Goal: Task Accomplishment & Management: Manage account settings

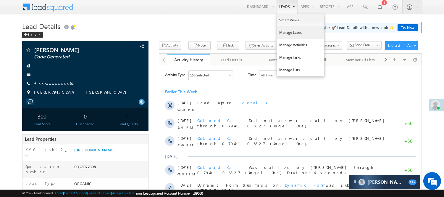
click at [294, 33] on link "Manage Leads" at bounding box center [300, 32] width 47 height 12
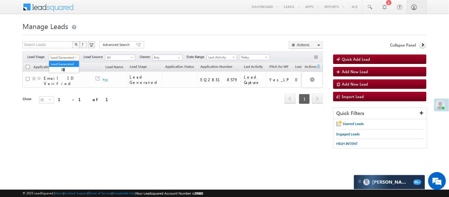
click at [63, 60] on span "Lead Generated" at bounding box center [63, 57] width 28 height 5
click at [73, 99] on link "Code Generated" at bounding box center [64, 99] width 30 height 5
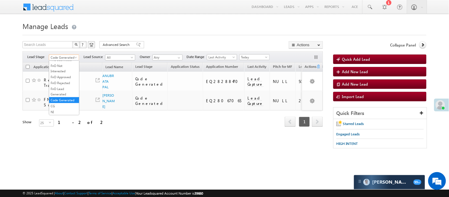
click at [71, 57] on span "Code Generated" at bounding box center [63, 57] width 28 height 5
click at [62, 73] on link "Lead Generated" at bounding box center [64, 69] width 30 height 5
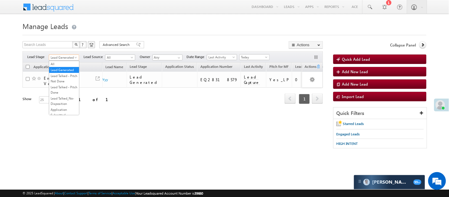
click at [64, 55] on span "Lead Generated" at bounding box center [63, 57] width 28 height 5
click at [69, 99] on link "Code Generated" at bounding box center [64, 99] width 30 height 5
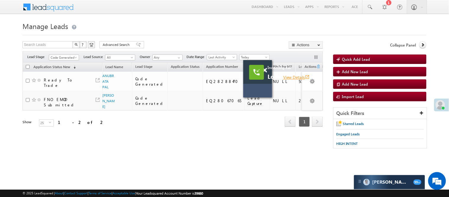
click at [303, 75] on link "View Details open_in_new" at bounding box center [296, 77] width 27 height 6
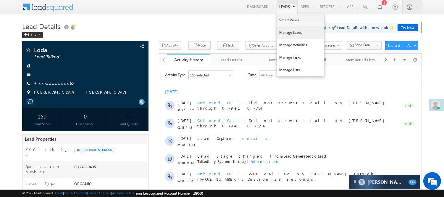
click at [292, 33] on link "Manage Leads" at bounding box center [300, 32] width 47 height 12
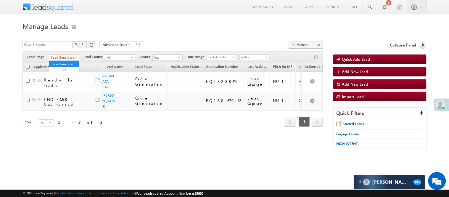
click at [62, 58] on span "Code Generated" at bounding box center [63, 57] width 28 height 5
click at [52, 70] on link "Lead Generated" at bounding box center [64, 69] width 30 height 5
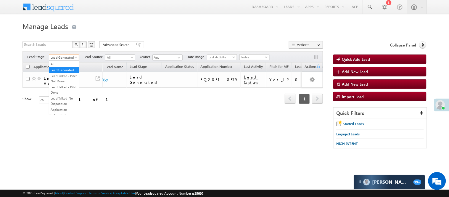
click at [66, 55] on span "Lead Generated" at bounding box center [63, 57] width 28 height 5
drag, startPoint x: 258, startPoint y: 55, endPoint x: 263, endPoint y: 69, distance: 14.1
click at [258, 56] on span "Today" at bounding box center [254, 56] width 28 height 5
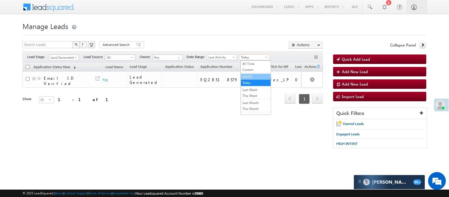
click at [261, 77] on link "[DATE]" at bounding box center [256, 76] width 30 height 5
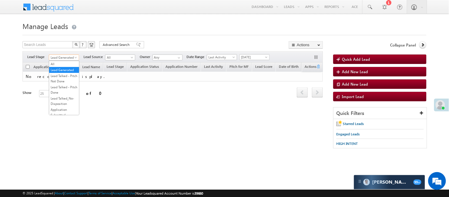
click at [65, 56] on span "Lead Generated" at bounding box center [63, 57] width 28 height 5
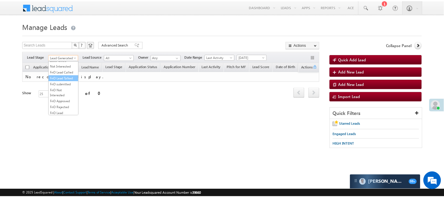
scroll to position [66, 0]
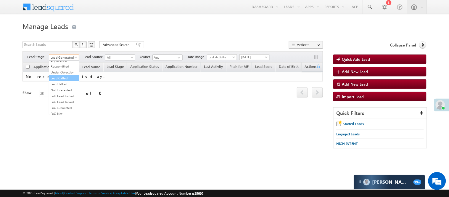
click at [60, 81] on link "Lead Called" at bounding box center [64, 77] width 30 height 5
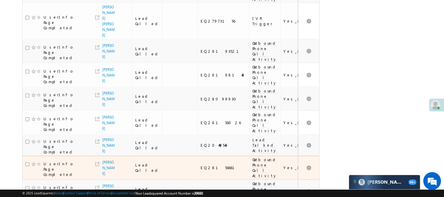
scroll to position [427, 0]
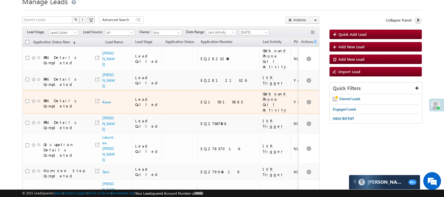
scroll to position [0, 0]
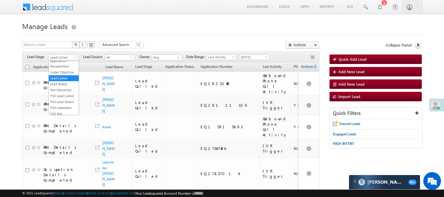
click at [64, 57] on span "Lead Called" at bounding box center [63, 57] width 28 height 5
click at [69, 87] on link "Lead Talked" at bounding box center [64, 83] width 30 height 5
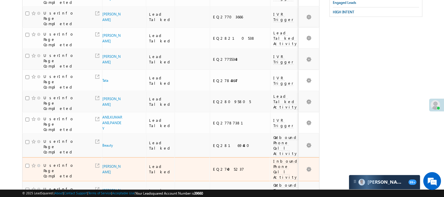
scroll to position [325, 0]
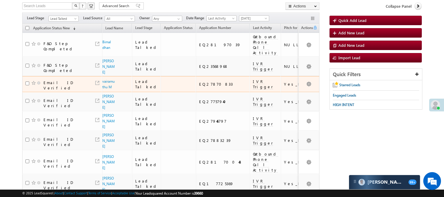
scroll to position [0, 0]
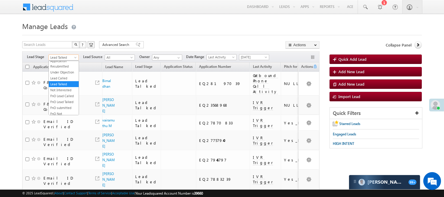
click at [78, 57] on span at bounding box center [76, 58] width 5 height 5
click at [74, 57] on span at bounding box center [76, 58] width 5 height 5
click at [62, 81] on link "Lead Called" at bounding box center [64, 77] width 30 height 5
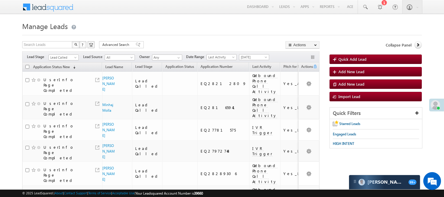
click at [252, 56] on span "Yesterday" at bounding box center [253, 56] width 28 height 5
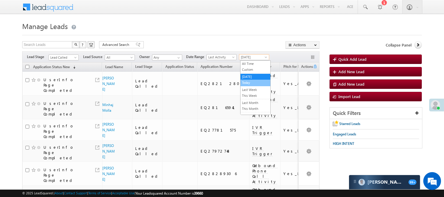
click at [250, 82] on link "Today" at bounding box center [256, 82] width 30 height 5
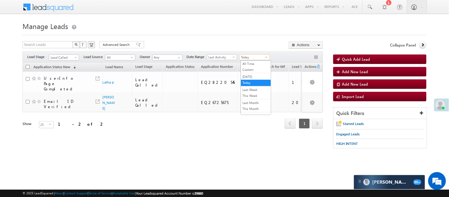
click at [249, 56] on span "Today" at bounding box center [254, 56] width 28 height 5
click at [253, 78] on link "[DATE]" at bounding box center [256, 76] width 30 height 5
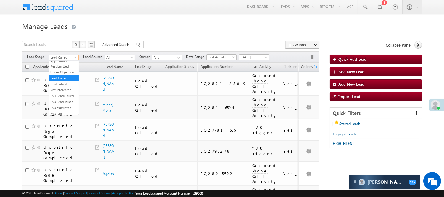
click at [60, 57] on span "Lead Called" at bounding box center [63, 57] width 28 height 5
click at [56, 78] on li "Lead Talked - Pitch Not Done" at bounding box center [64, 78] width 30 height 11
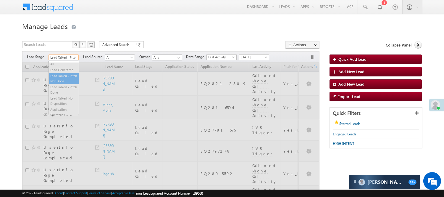
click at [70, 59] on span "Lead Talked - Pitch Not Done" at bounding box center [63, 57] width 28 height 5
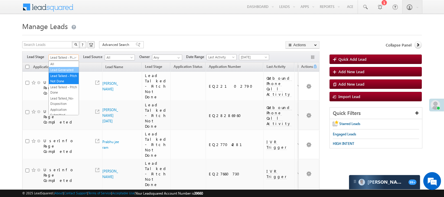
click at [65, 73] on link "Lead Generated" at bounding box center [64, 69] width 30 height 5
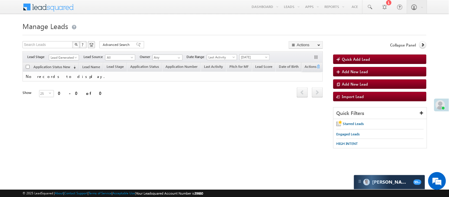
click at [249, 60] on span "[DATE]" at bounding box center [254, 56] width 28 height 5
click at [248, 85] on link "Today" at bounding box center [256, 82] width 30 height 5
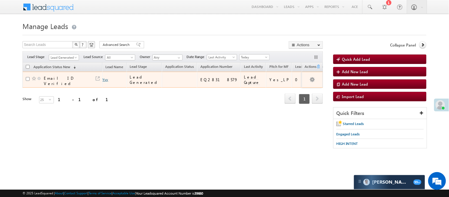
click at [107, 79] on link "Yyy" at bounding box center [106, 79] width 6 height 4
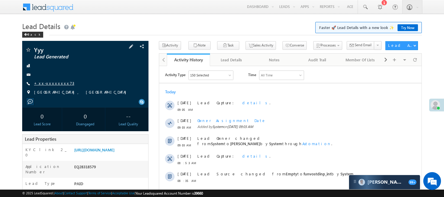
click at [51, 83] on link "+xx-xxxxxxxx73" at bounding box center [54, 83] width 40 height 5
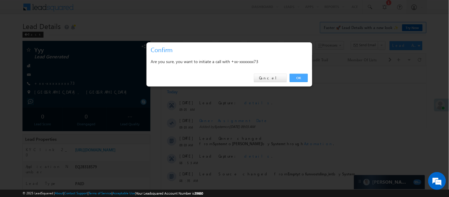
click at [297, 77] on link "OK" at bounding box center [299, 78] width 18 height 8
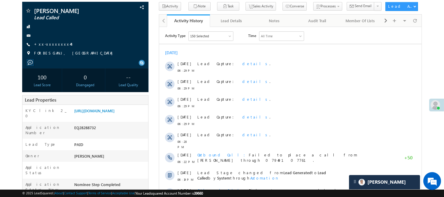
scroll to position [99, 0]
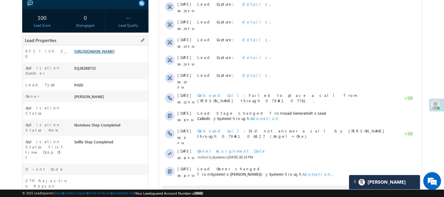
click at [115, 54] on link "[URL][DOMAIN_NAME]" at bounding box center [94, 51] width 40 height 5
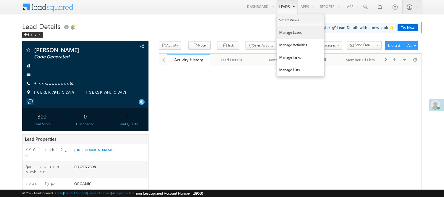
click at [291, 30] on link "Manage Leads" at bounding box center [300, 32] width 47 height 12
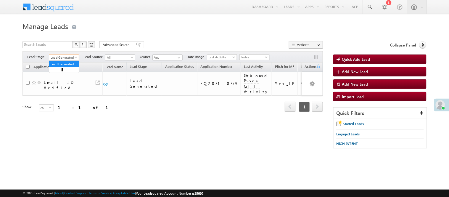
click at [63, 58] on span "Lead Generated" at bounding box center [63, 57] width 28 height 5
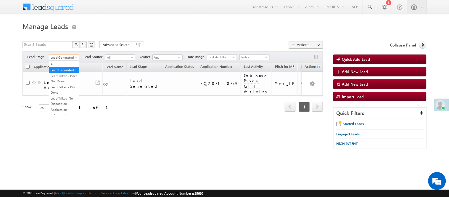
scroll to position [147, 0]
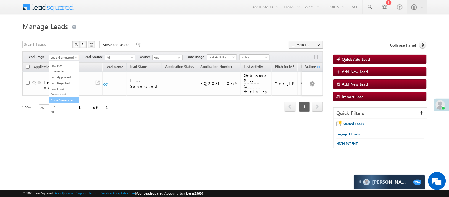
click at [65, 97] on link "Code Generated" at bounding box center [64, 99] width 30 height 5
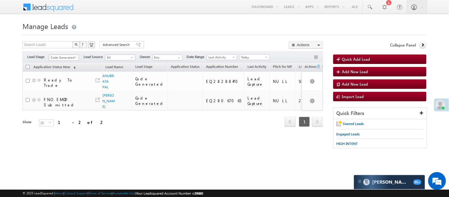
click at [71, 58] on span "Code Generated" at bounding box center [63, 57] width 28 height 5
click at [63, 70] on link "Lead Generated" at bounding box center [64, 69] width 30 height 5
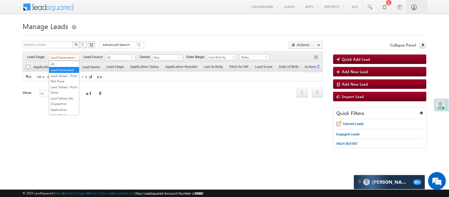
click at [67, 55] on span "Lead Generated" at bounding box center [63, 57] width 28 height 5
click at [71, 83] on link "Lead Talked - Pitch Not Done" at bounding box center [64, 78] width 30 height 11
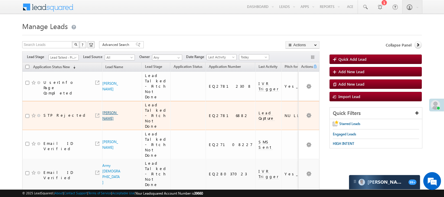
click at [107, 110] on link "Iqbal PARSAD" at bounding box center [110, 115] width 16 height 10
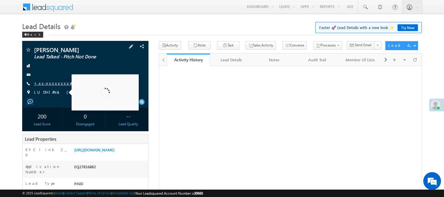
click at [47, 84] on link "+xx-xxxxxxxx43" at bounding box center [53, 83] width 38 height 5
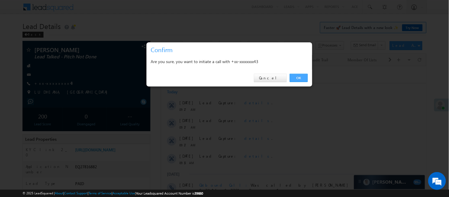
click at [307, 72] on div "OK Cancel" at bounding box center [230, 78] width 166 height 17
drag, startPoint x: 140, startPoint y: 9, endPoint x: 300, endPoint y: 75, distance: 173.3
click at [300, 75] on link "OK" at bounding box center [299, 78] width 18 height 8
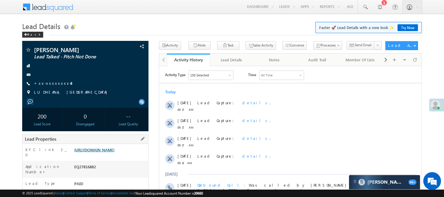
click at [107, 152] on link "https://angelbroking1-pk3em7sa.customui-test.leadsquared.com?leadId=d4e0909d-bd…" at bounding box center [94, 149] width 40 height 5
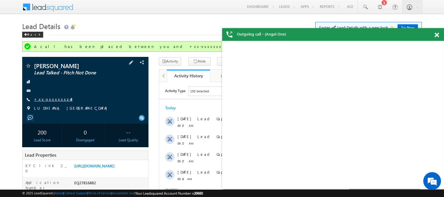
click at [54, 99] on link "+xx-xxxxxxxx43" at bounding box center [53, 99] width 38 height 5
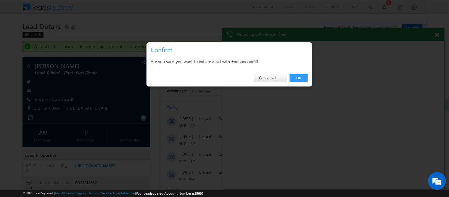
click at [302, 73] on div "OK Cancel" at bounding box center [230, 78] width 166 height 17
drag, startPoint x: 302, startPoint y: 76, endPoint x: 80, endPoint y: 35, distance: 226.0
click at [302, 76] on link "OK" at bounding box center [299, 78] width 18 height 8
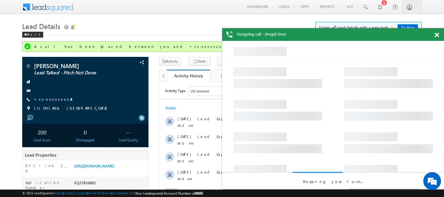
click at [439, 36] on span at bounding box center [437, 35] width 4 height 5
click at [438, 36] on span at bounding box center [437, 35] width 4 height 5
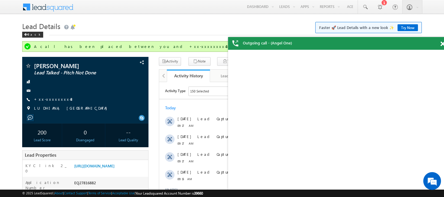
click at [440, 43] on div "Outgoing call - (Angel One)" at bounding box center [339, 43] width 222 height 13
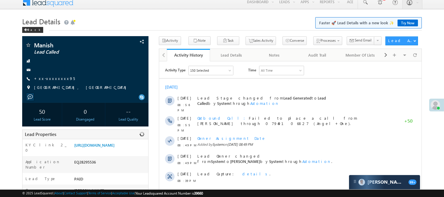
click at [85, 167] on div "EQ28295536" at bounding box center [110, 163] width 75 height 8
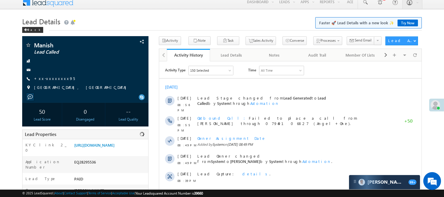
click at [85, 167] on div "EQ28295536" at bounding box center [110, 163] width 75 height 8
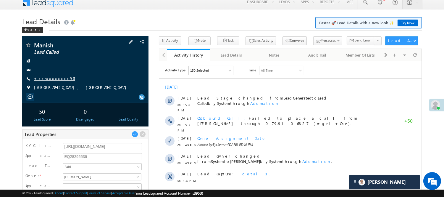
click at [52, 78] on link "+xx-xxxxxxxx95" at bounding box center [54, 78] width 41 height 5
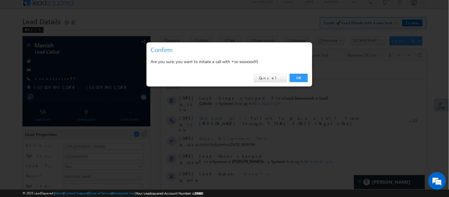
click at [300, 76] on link "OK" at bounding box center [299, 78] width 18 height 8
click at [302, 76] on div "Activity Type 150 Selected Select All Sales Activities 1 Sales Activity Email A…" at bounding box center [294, 179] width 266 height 228
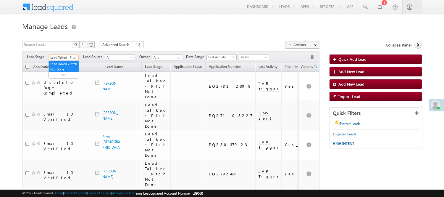
click at [64, 59] on span "Lead Talked - Pitch Not Done" at bounding box center [63, 57] width 28 height 5
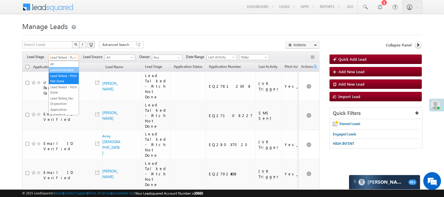
click at [61, 69] on link "Lead Generated" at bounding box center [64, 69] width 30 height 5
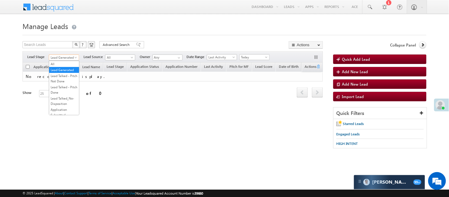
click at [72, 55] on span "Lead Generated" at bounding box center [63, 57] width 28 height 5
click at [60, 65] on link "Lead Called" at bounding box center [64, 62] width 30 height 5
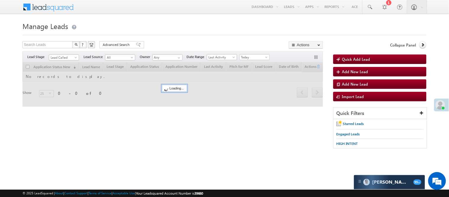
scroll to position [0, 0]
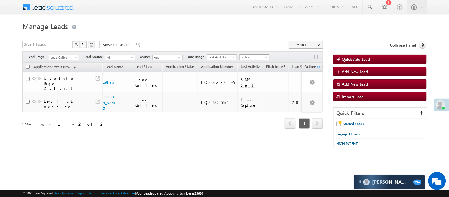
click at [251, 54] on span "Today" at bounding box center [254, 56] width 28 height 5
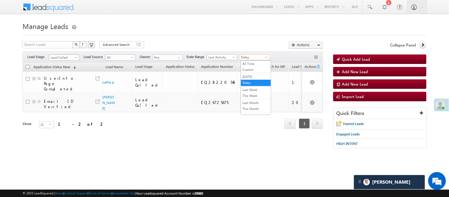
click at [60, 57] on span "Lead Called" at bounding box center [63, 57] width 28 height 5
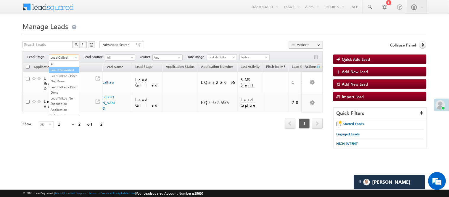
click at [61, 69] on link "Lead Generated" at bounding box center [64, 69] width 30 height 5
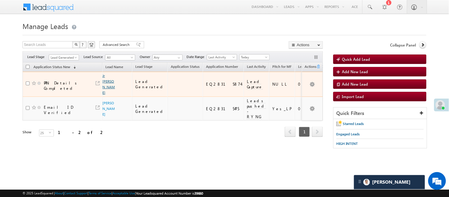
click at [111, 83] on link "Jr Pradip" at bounding box center [109, 83] width 12 height 21
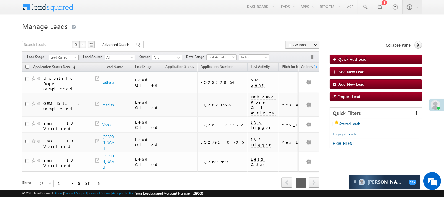
click at [64, 58] on span "Lead Called" at bounding box center [63, 57] width 28 height 5
click at [68, 64] on link "All" at bounding box center [64, 63] width 30 height 5
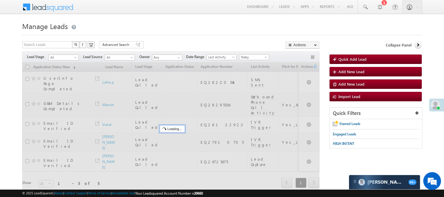
click at [67, 65] on div at bounding box center [171, 129] width 298 height 134
click at [62, 58] on span "All" at bounding box center [63, 57] width 28 height 5
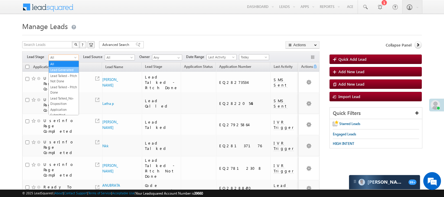
click at [62, 73] on link "Lead Generated" at bounding box center [64, 69] width 30 height 5
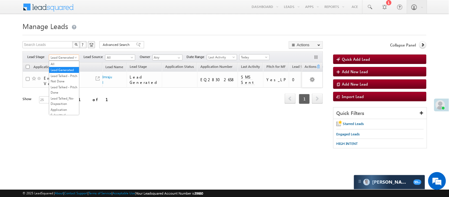
click at [69, 57] on span "Lead Generated" at bounding box center [63, 57] width 28 height 5
click at [112, 75] on link "Imrajul" at bounding box center [108, 80] width 10 height 10
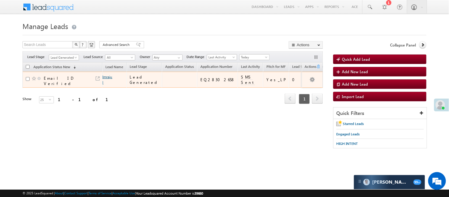
click at [105, 76] on link "Imrajul" at bounding box center [108, 80] width 10 height 10
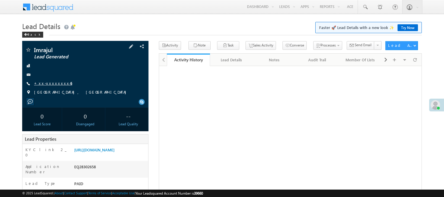
click at [41, 82] on link "+xx-xxxxxxxx45" at bounding box center [53, 83] width 38 height 5
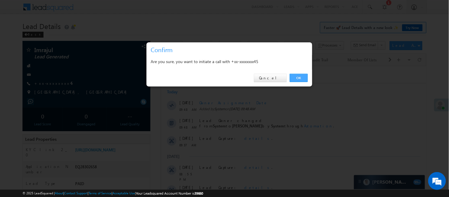
click at [300, 77] on link "OK" at bounding box center [299, 78] width 18 height 8
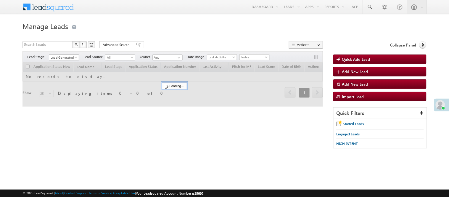
click at [73, 57] on span "Lead Generated" at bounding box center [63, 57] width 28 height 5
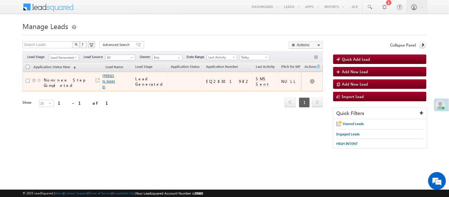
click at [104, 75] on link "[PERSON_NAME]" at bounding box center [109, 81] width 12 height 16
click at [107, 77] on link "[PERSON_NAME]" at bounding box center [109, 81] width 12 height 16
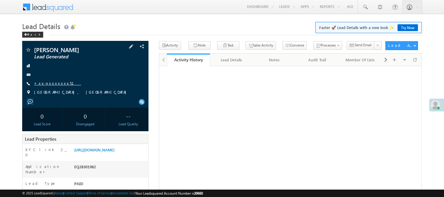
click at [52, 84] on link "+xx-xxxxxxxx51" at bounding box center [57, 83] width 47 height 5
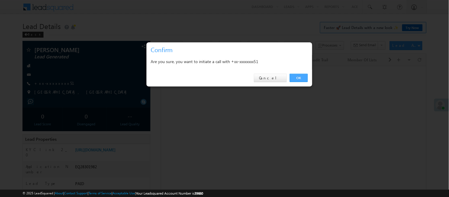
click at [297, 78] on link "OK" at bounding box center [299, 78] width 18 height 8
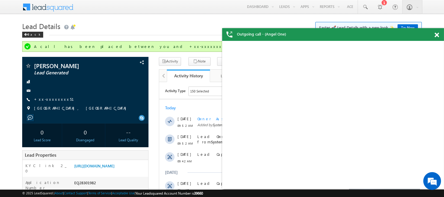
scroll to position [10, 0]
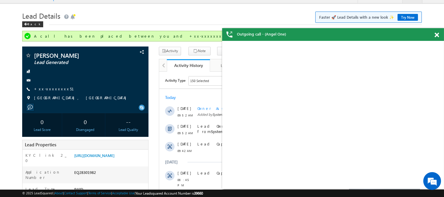
click at [438, 34] on span at bounding box center [437, 35] width 4 height 5
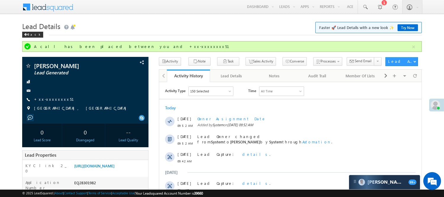
scroll to position [66, 0]
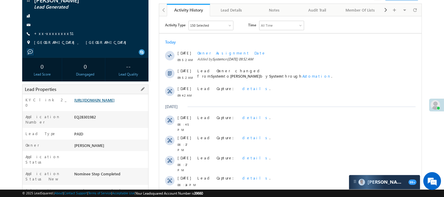
click at [115, 102] on link "[URL][DOMAIN_NAME]" at bounding box center [94, 99] width 40 height 5
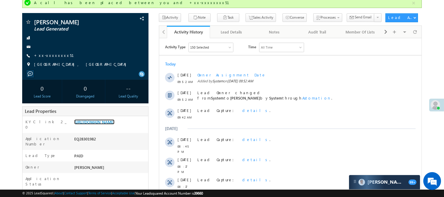
scroll to position [33, 0]
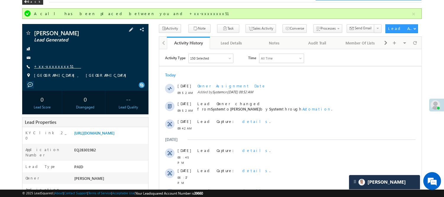
click at [46, 64] on link "+xx-xxxxxxxx51" at bounding box center [57, 66] width 47 height 5
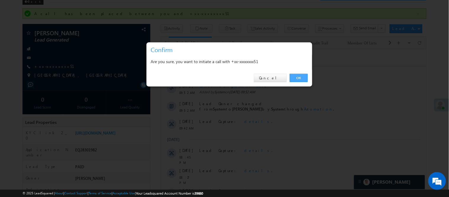
click at [293, 77] on link "OK" at bounding box center [299, 78] width 18 height 8
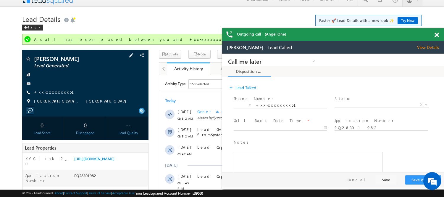
scroll to position [0, 0]
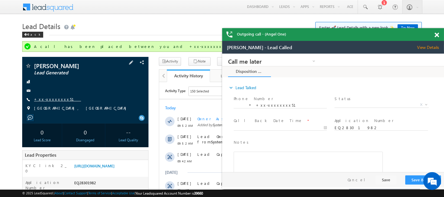
click at [0, 0] on link "+xx-xxxxxxxx51" at bounding box center [0, 0] width 0 height 0
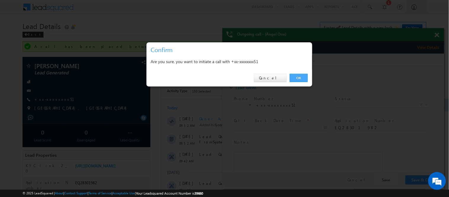
click at [299, 78] on link "OK" at bounding box center [299, 78] width 18 height 8
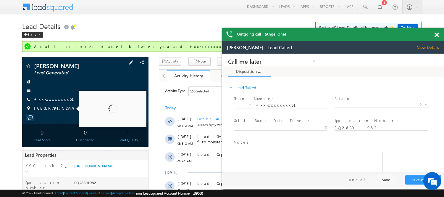
click at [0, 0] on link "+xx-xxxxxxxx51" at bounding box center [0, 0] width 0 height 0
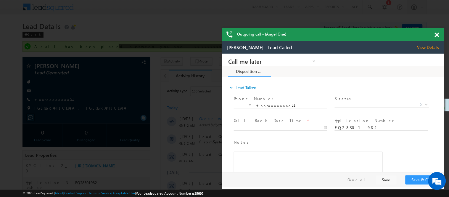
click at [52, 99] on div at bounding box center [224, 98] width 449 height 197
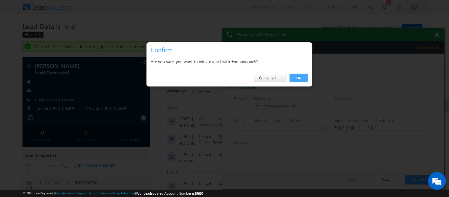
click at [304, 78] on link "OK" at bounding box center [299, 78] width 18 height 8
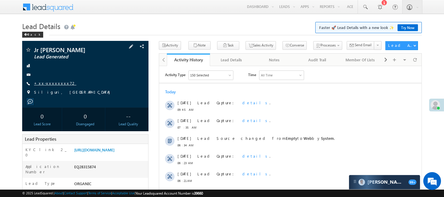
click at [52, 82] on link "+xx-xxxxxxxx72" at bounding box center [55, 83] width 42 height 5
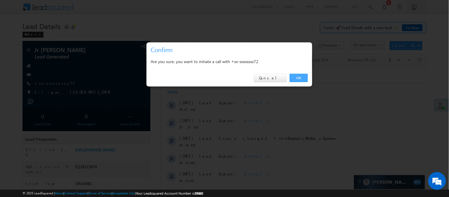
click at [299, 76] on link "OK" at bounding box center [299, 78] width 18 height 8
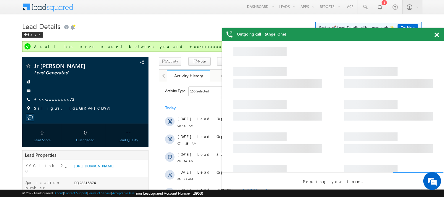
click at [436, 33] on span at bounding box center [437, 35] width 4 height 5
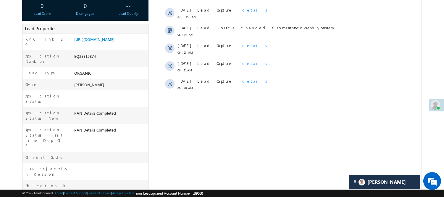
scroll to position [164, 0]
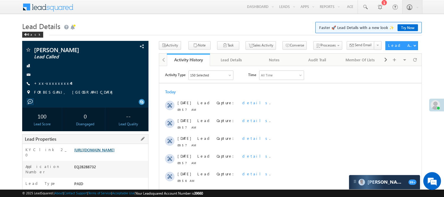
click at [104, 152] on link "[URL][DOMAIN_NAME]" at bounding box center [94, 149] width 40 height 5
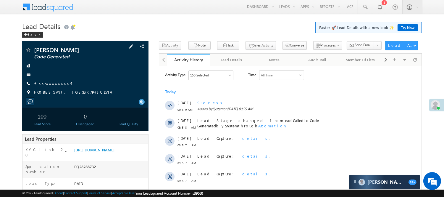
click at [50, 84] on link "+xx-xxxxxxxx44" at bounding box center [52, 83] width 37 height 5
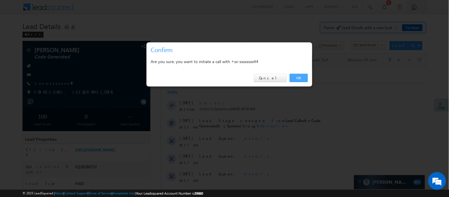
click at [296, 76] on link "OK" at bounding box center [299, 78] width 18 height 8
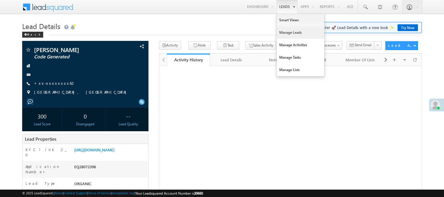
click at [285, 32] on link "Manage Leads" at bounding box center [300, 32] width 47 height 12
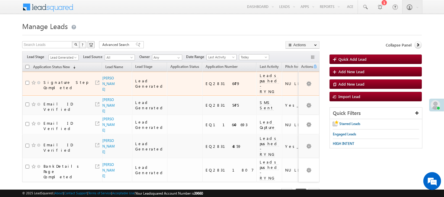
scroll to position [53, 0]
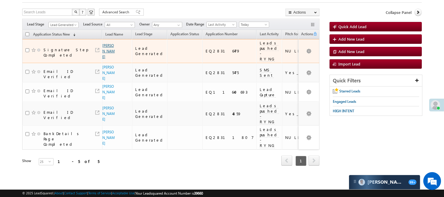
click at [110, 43] on link "[PERSON_NAME]" at bounding box center [108, 51] width 12 height 16
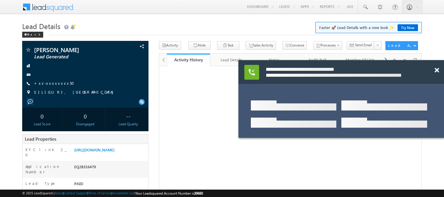
click at [45, 83] on link "+xx-xxxxxxxx50" at bounding box center [56, 83] width 44 height 5
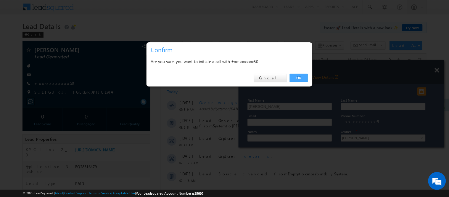
click at [298, 75] on link "OK" at bounding box center [299, 78] width 18 height 8
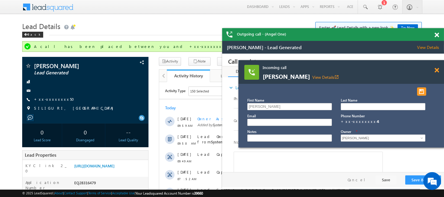
click at [0, 0] on span at bounding box center [0, 0] width 0 height 0
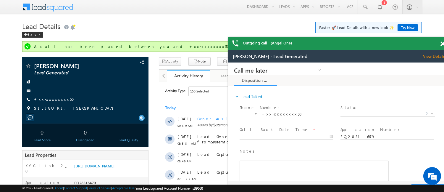
click at [443, 44] on span at bounding box center [443, 43] width 4 height 5
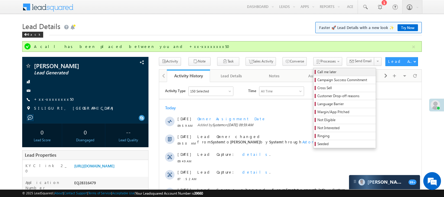
click at [314, 69] on link "Call me later" at bounding box center [345, 72] width 62 height 8
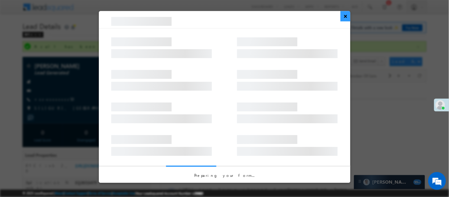
click at [345, 19] on button "×" at bounding box center [346, 16] width 10 height 10
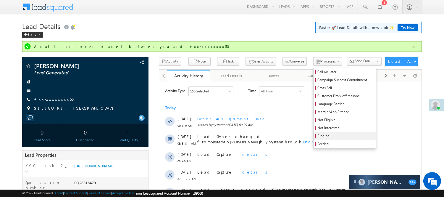
click at [318, 138] on span "Ringing" at bounding box center [346, 135] width 56 height 5
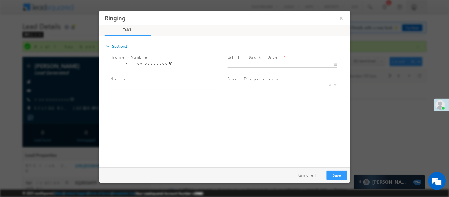
type input "09/04/25 10:02 AM"
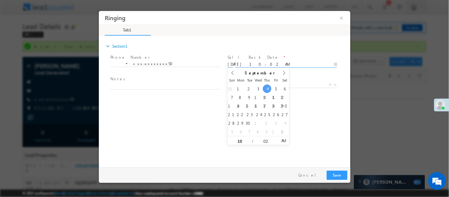
click at [282, 64] on body "Ringing ×" at bounding box center [225, 88] width 252 height 154
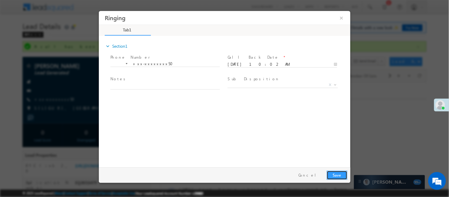
click at [335, 173] on button "Save" at bounding box center [337, 174] width 21 height 9
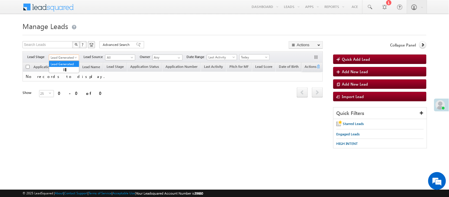
click at [65, 57] on span "Lead Generated" at bounding box center [63, 57] width 28 height 5
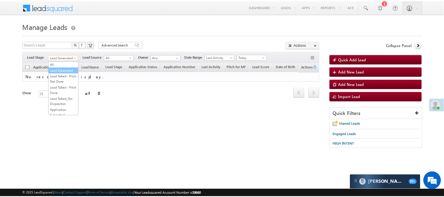
scroll to position [147, 0]
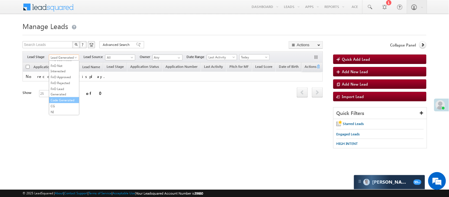
click at [62, 100] on link "Code Generated" at bounding box center [64, 99] width 30 height 5
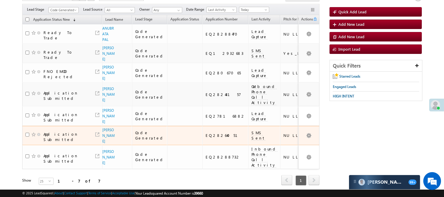
scroll to position [0, 0]
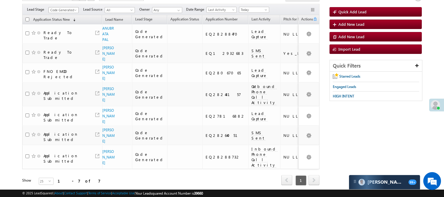
click at [62, 10] on span "Code Generated" at bounding box center [63, 9] width 28 height 5
click at [54, 25] on link "Lead Generated" at bounding box center [64, 22] width 30 height 5
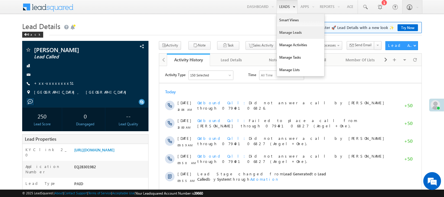
click at [287, 32] on link "Manage Leads" at bounding box center [300, 32] width 47 height 12
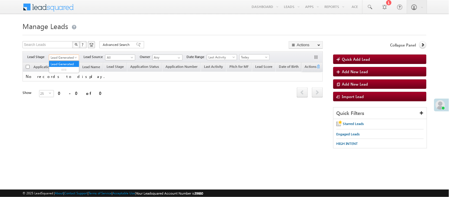
click at [54, 58] on span "Lead Generated" at bounding box center [63, 57] width 28 height 5
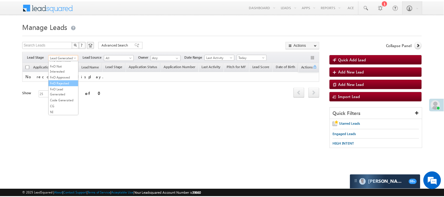
scroll to position [147, 0]
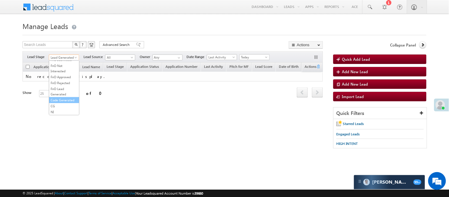
click at [63, 98] on link "Code Generated" at bounding box center [64, 99] width 30 height 5
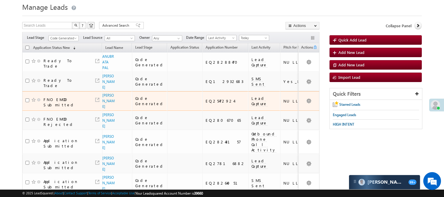
scroll to position [0, 0]
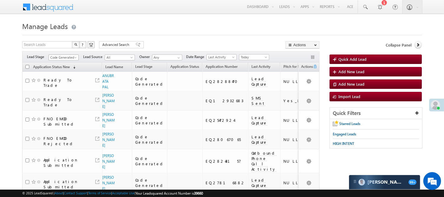
click at [70, 57] on span "Code Generated" at bounding box center [63, 57] width 28 height 5
click at [65, 72] on link "Lead Generated" at bounding box center [64, 69] width 30 height 5
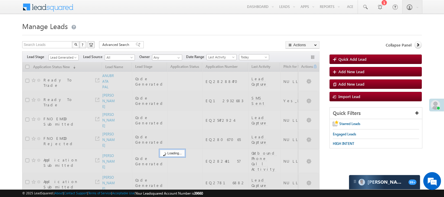
click at [60, 54] on span "Lead Generated" at bounding box center [64, 56] width 30 height 5
click at [62, 56] on span "Lead Generated" at bounding box center [63, 57] width 28 height 5
click at [212, 18] on body "Menu Nisha Anand Yadav Nisha .Yada v@ang elbro king. com" at bounding box center [222, 134] width 444 height 269
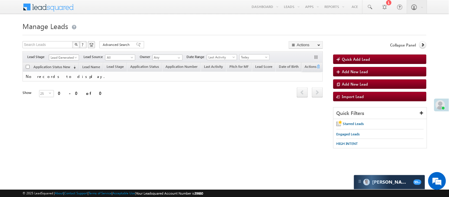
click at [66, 56] on span "Lead Generated" at bounding box center [63, 57] width 28 height 5
click at [65, 97] on link "Code Generated" at bounding box center [64, 99] width 30 height 5
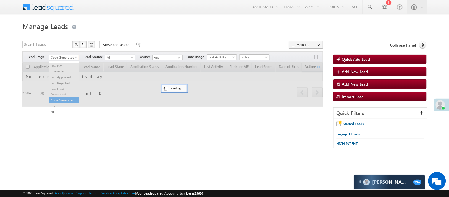
click at [67, 56] on span "Code Generated" at bounding box center [63, 57] width 28 height 5
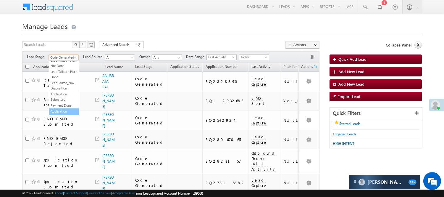
scroll to position [81, 0]
click at [65, 65] on link "Lead Called" at bounding box center [64, 62] width 30 height 5
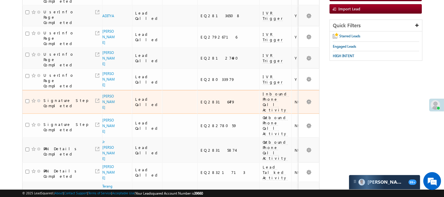
scroll to position [82, 0]
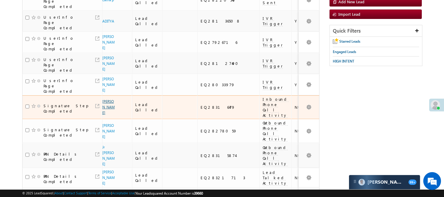
click at [108, 99] on link "Ritik kumar Sharma" at bounding box center [108, 107] width 12 height 16
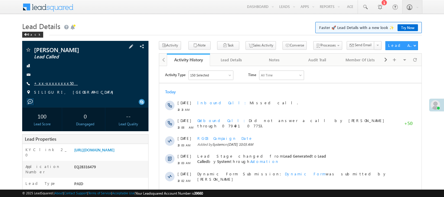
click at [56, 81] on link "+xx-xxxxxxxx50" at bounding box center [56, 83] width 44 height 5
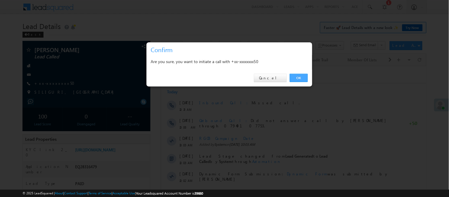
click at [297, 75] on link "OK" at bounding box center [299, 78] width 18 height 8
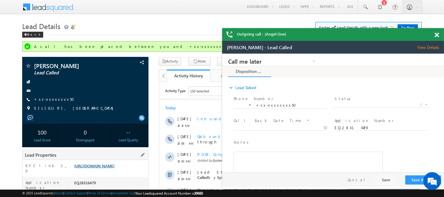
click at [0, 0] on link "https://angelbroking1-pk3em7sa.customui-test.leadsquared.com?leadId=8e790e3c-dc…" at bounding box center [0, 0] width 0 height 0
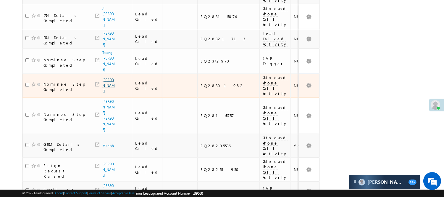
click at [106, 78] on link "[PERSON_NAME]" at bounding box center [108, 86] width 12 height 16
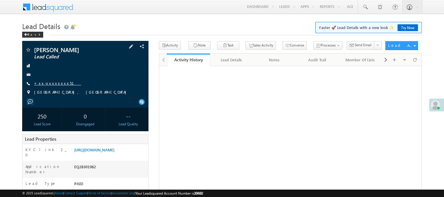
click at [57, 83] on link "+xx-xxxxxxxx51" at bounding box center [57, 83] width 47 height 5
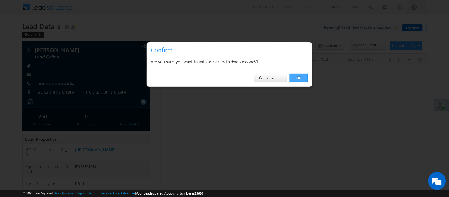
click at [300, 78] on link "OK" at bounding box center [299, 78] width 18 height 8
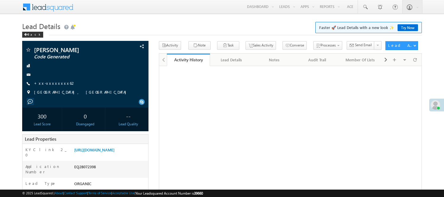
click at [0, 0] on link "Smart Views" at bounding box center [0, 0] width 0 height 0
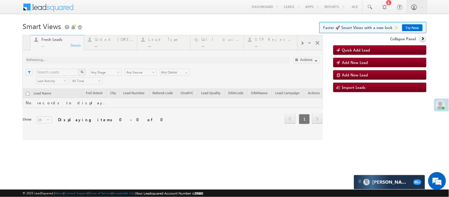
click at [113, 38] on div at bounding box center [172, 87] width 300 height 105
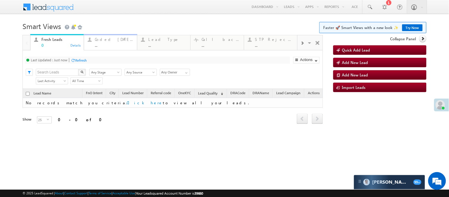
click at [99, 49] on link "Coded Today ... Details" at bounding box center [111, 42] width 54 height 16
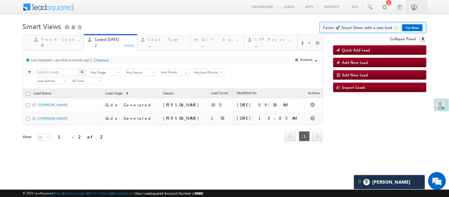
click at [138, 19] on body "Menu Nisha Anand Yadav Nisha .Yada v@ang elbro king. com" at bounding box center [224, 84] width 449 height 168
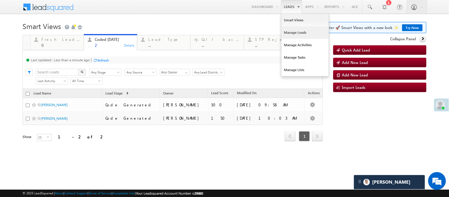
click at [298, 32] on link "Manage Leads" at bounding box center [305, 32] width 47 height 12
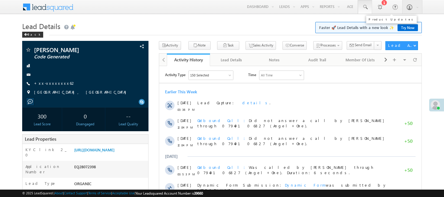
click at [362, 10] on link at bounding box center [365, 7] width 14 height 14
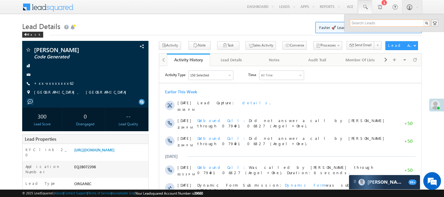
click at [383, 22] on input "text" at bounding box center [390, 23] width 80 height 7
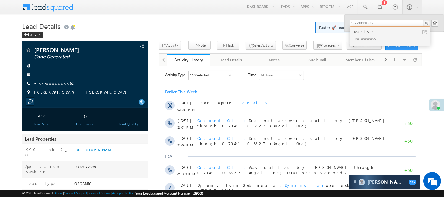
type input "9559311695"
click at [369, 33] on div "Manish" at bounding box center [392, 31] width 79 height 7
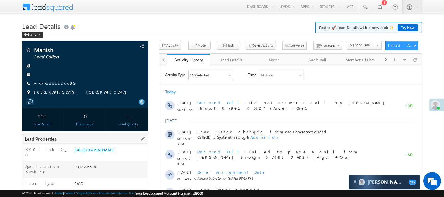
click at [102, 155] on div "[URL][DOMAIN_NAME]" at bounding box center [110, 151] width 75 height 8
click at [99, 152] on link "[URL][DOMAIN_NAME]" at bounding box center [94, 149] width 40 height 5
